Goal: Transaction & Acquisition: Purchase product/service

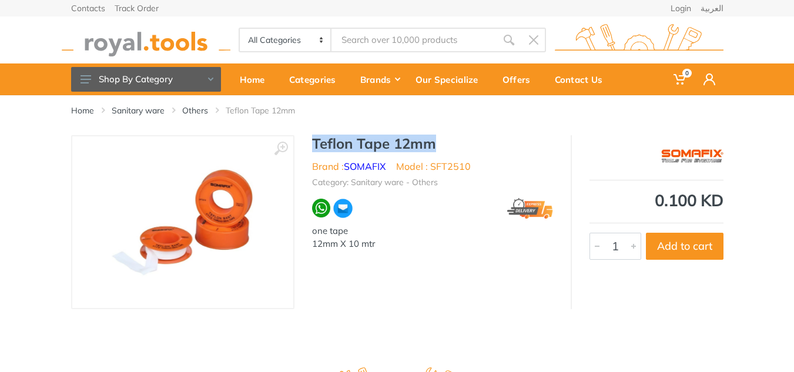
drag, startPoint x: 314, startPoint y: 142, endPoint x: 441, endPoint y: 139, distance: 126.4
click at [441, 139] on h1 "Teflon Tape 12mm" at bounding box center [432, 143] width 241 height 17
copy h1 "Teflon Tape 12mm"
drag, startPoint x: 441, startPoint y: 340, endPoint x: 431, endPoint y: 339, distance: 10.0
click at [442, 340] on div "Home Sanitary ware Others Teflon Tape 12mm ‹ › Brand :" at bounding box center [397, 225] width 794 height 260
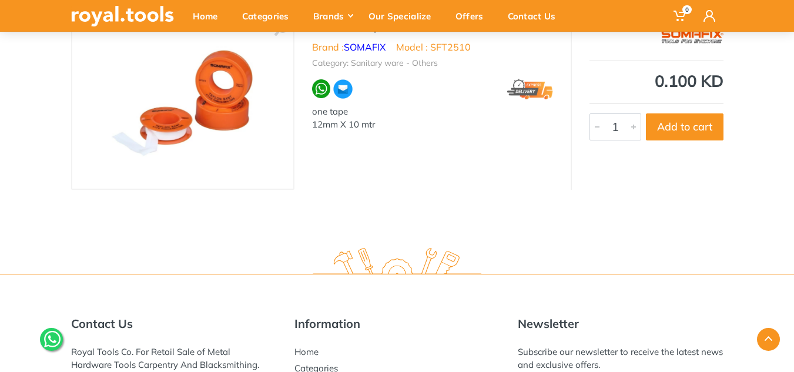
scroll to position [51, 0]
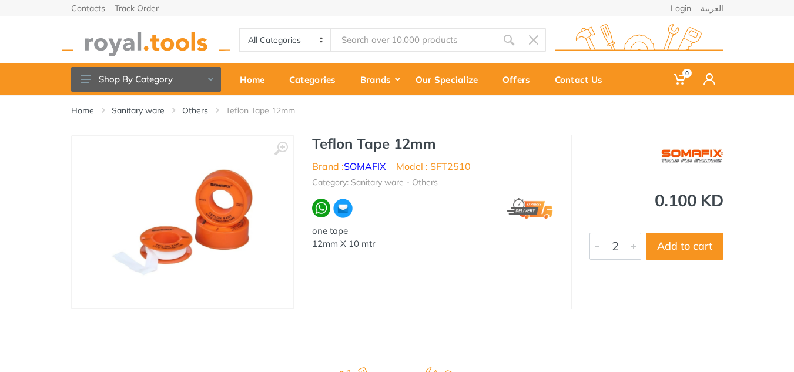
click at [635, 244] on div at bounding box center [633, 246] width 14 height 26
type input "4"
click at [635, 244] on div at bounding box center [633, 246] width 14 height 26
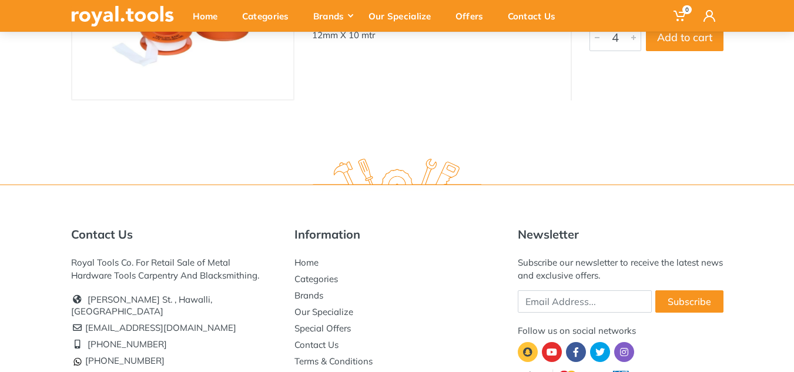
scroll to position [235, 0]
